Goal: Task Accomplishment & Management: Manage account settings

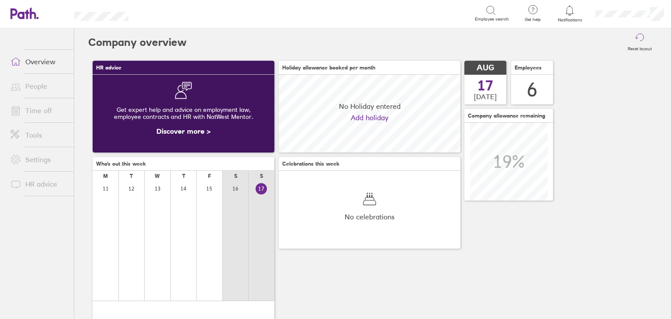
scroll to position [77, 182]
click at [571, 11] on icon at bounding box center [570, 10] width 10 height 10
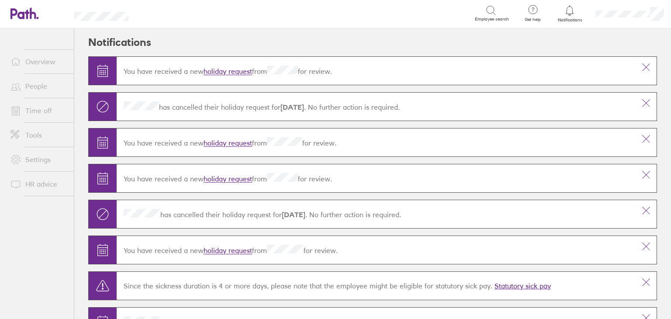
click at [232, 71] on link "holiday request" at bounding box center [228, 71] width 49 height 9
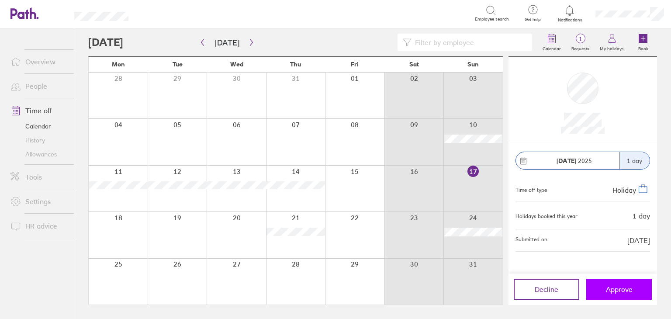
click at [619, 294] on button "Approve" at bounding box center [620, 289] width 66 height 21
click at [389, 164] on div at bounding box center [414, 142] width 59 height 46
